Goal: Transaction & Acquisition: Book appointment/travel/reservation

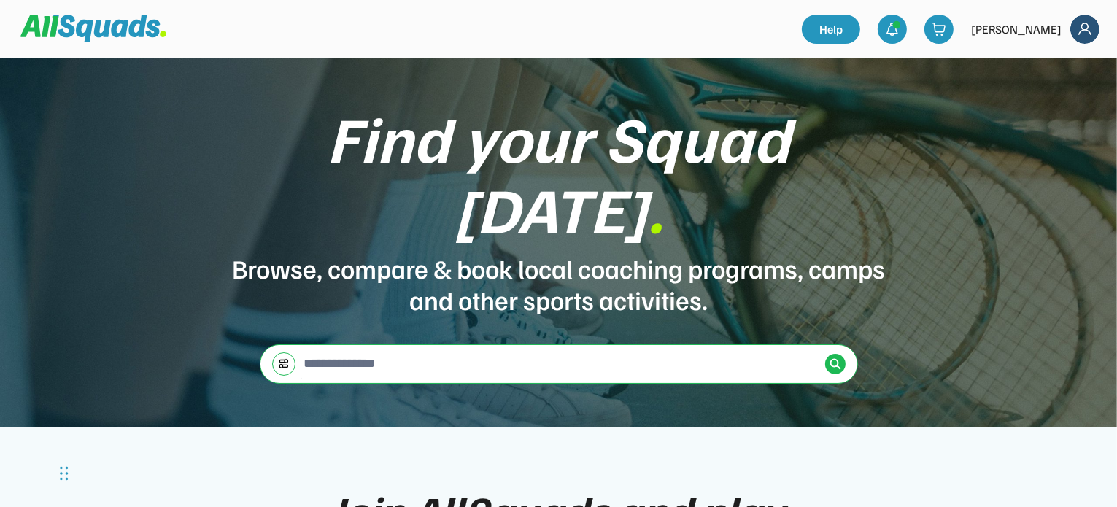
click at [1077, 31] on img at bounding box center [1084, 29] width 29 height 29
click at [955, 109] on div "Find your Squad today . Browse, compare & book local coaching programs, camps a…" at bounding box center [558, 242] width 1117 height 369
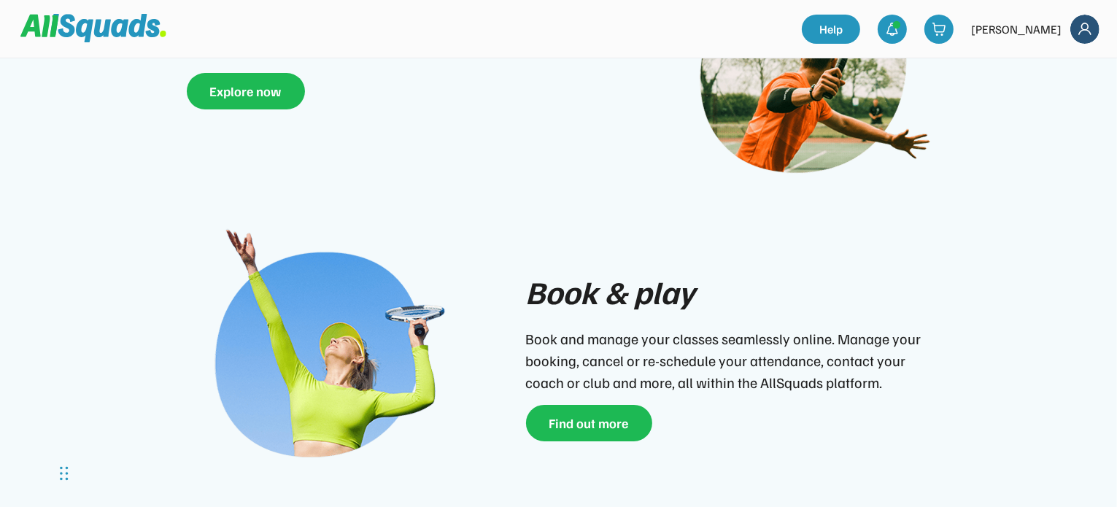
scroll to position [635, 0]
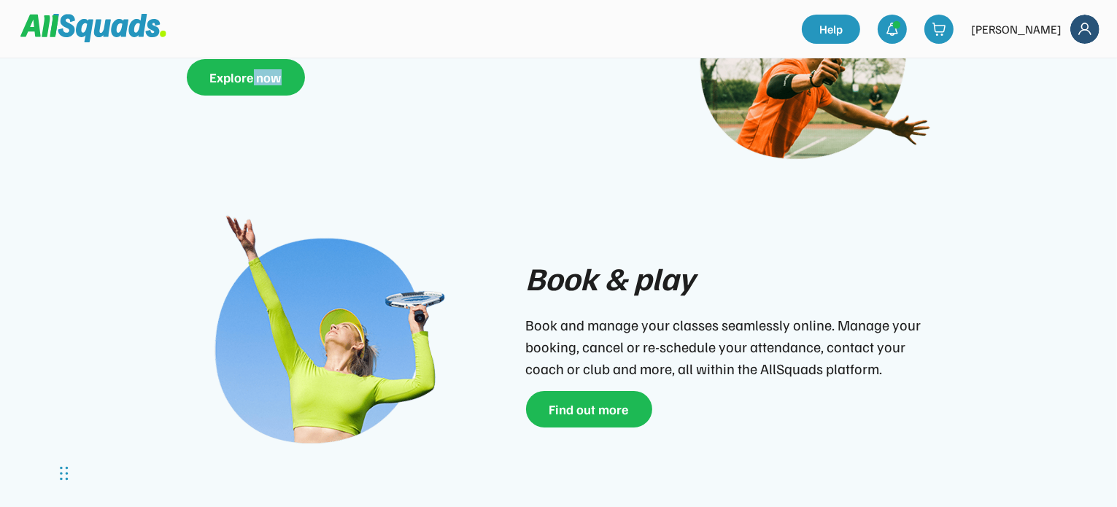
drag, startPoint x: 287, startPoint y: 105, endPoint x: 252, endPoint y: 77, distance: 45.1
click at [252, 77] on div "Find new squads & sports Register today and start joining local squads. Find ne…" at bounding box center [559, 56] width 788 height 255
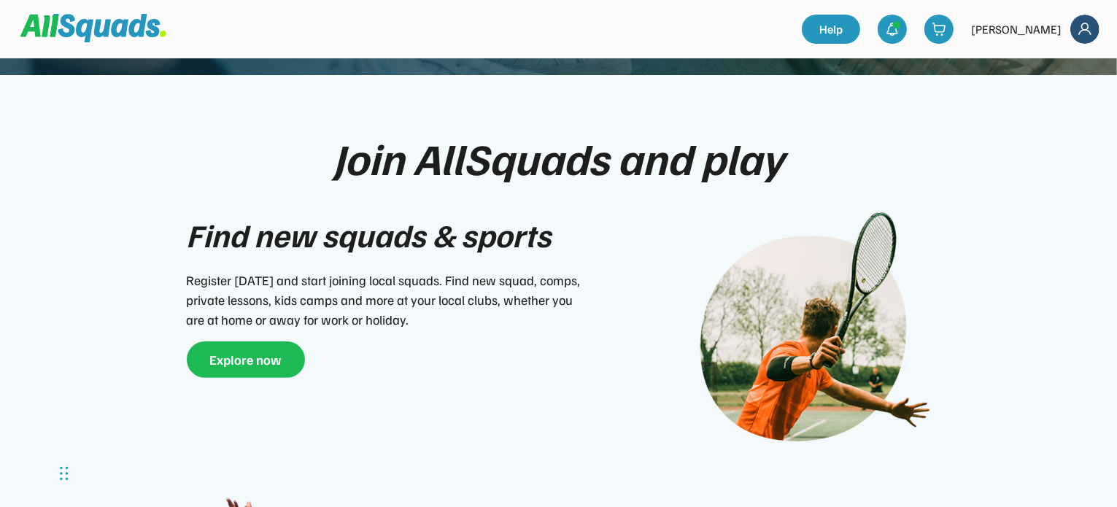
scroll to position [338, 0]
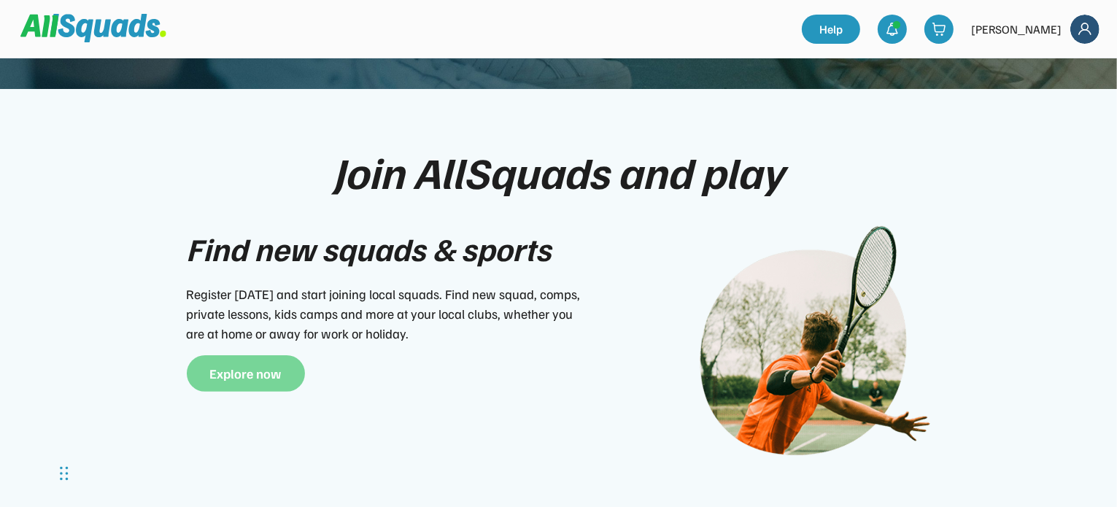
click at [251, 355] on button "Explore now" at bounding box center [246, 373] width 118 height 36
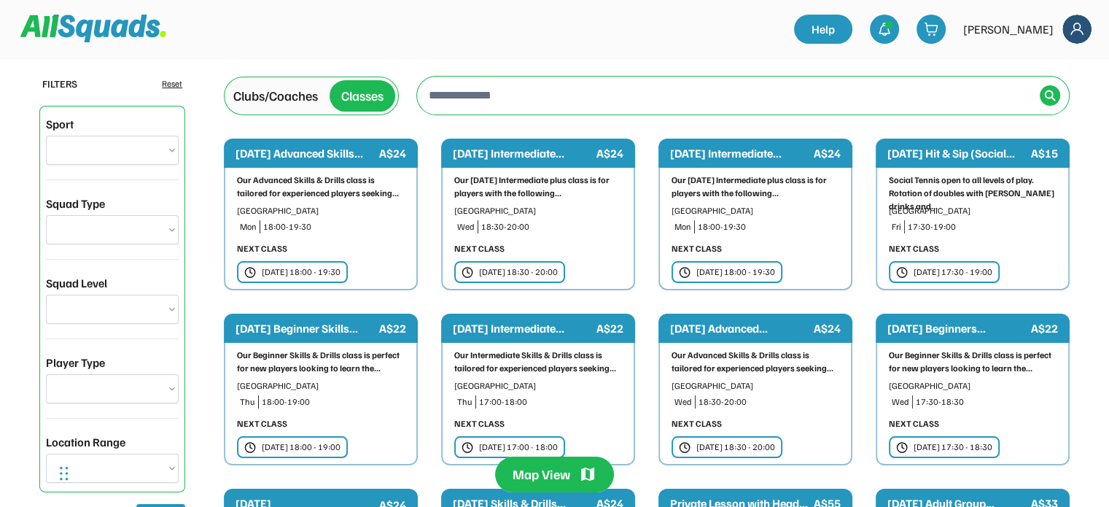
click at [945, 332] on div "[DATE] Beginners..." at bounding box center [958, 328] width 141 height 18
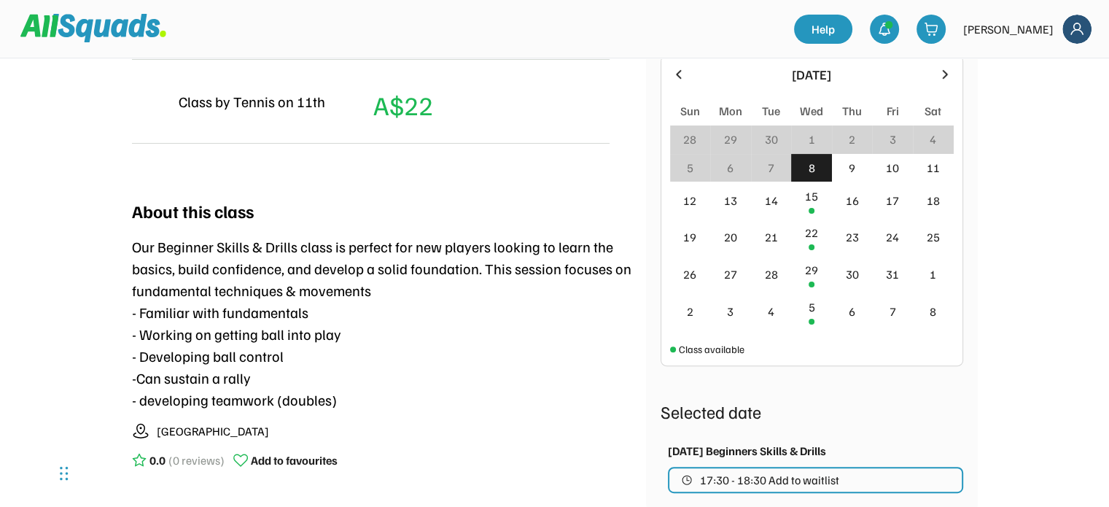
scroll to position [368, 0]
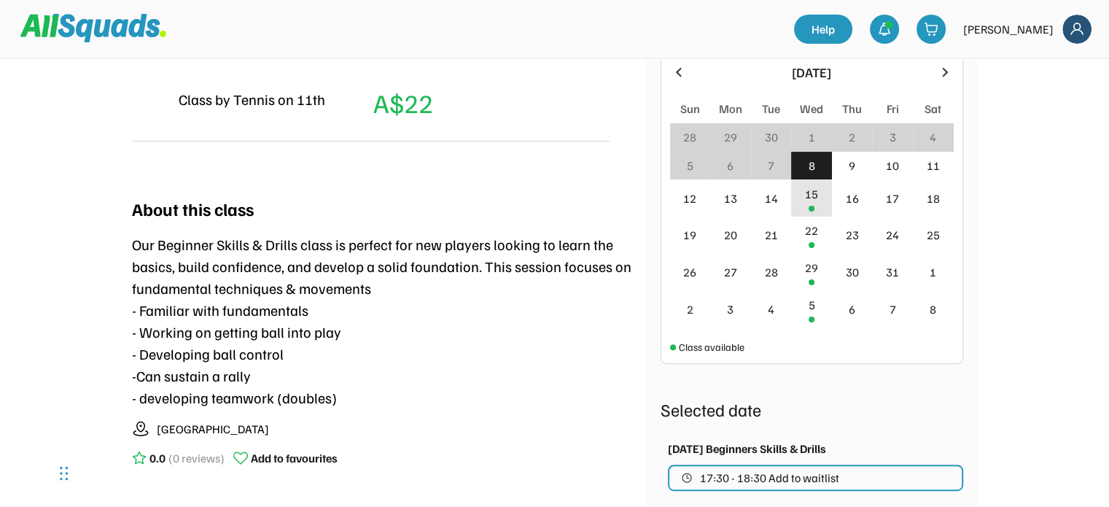
click at [802, 198] on div "15" at bounding box center [811, 197] width 41 height 37
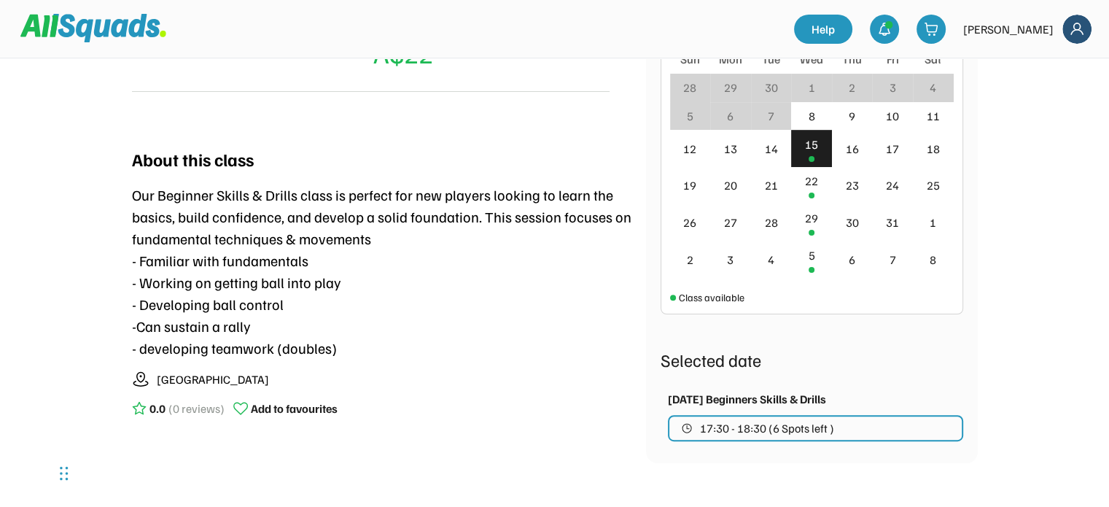
scroll to position [408, 0]
